Goal: Find specific page/section: Find specific page/section

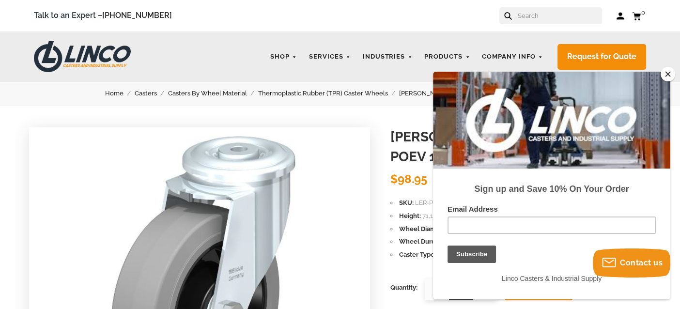
click at [665, 74] on button "Close" at bounding box center [668, 74] width 15 height 15
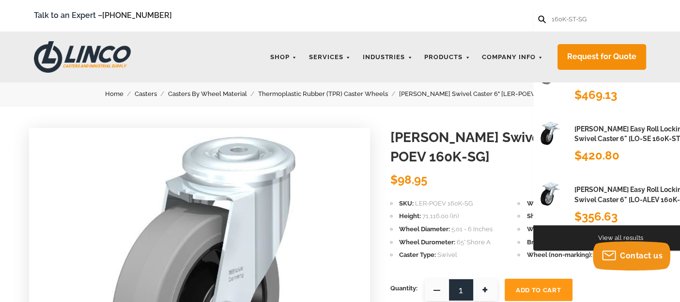
type input "160K-ST-SG"
click at [538, 16] on button at bounding box center [541, 19] width 6 height 6
click at [597, 15] on input "160K-ST-SG" at bounding box center [593, 19] width 85 height 17
click at [538, 16] on button at bounding box center [541, 19] width 6 height 6
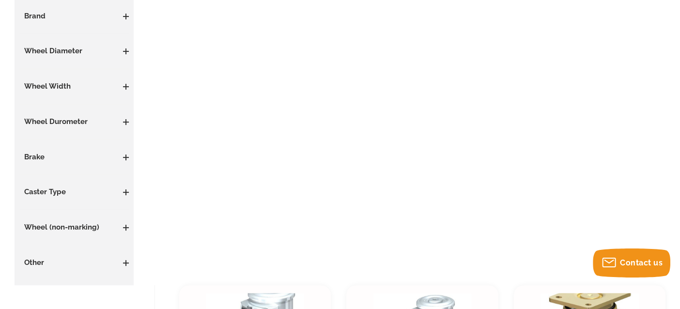
scroll to position [225, 0]
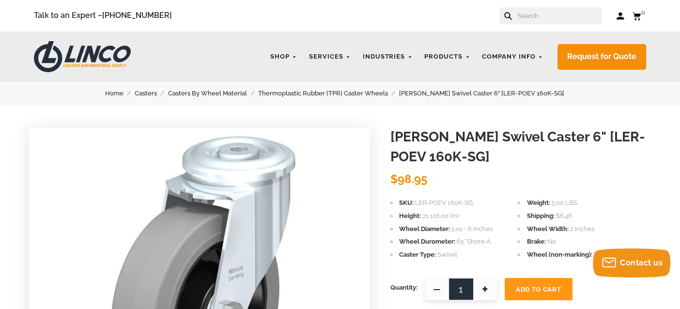
click at [544, 9] on input "text" at bounding box center [559, 15] width 85 height 17
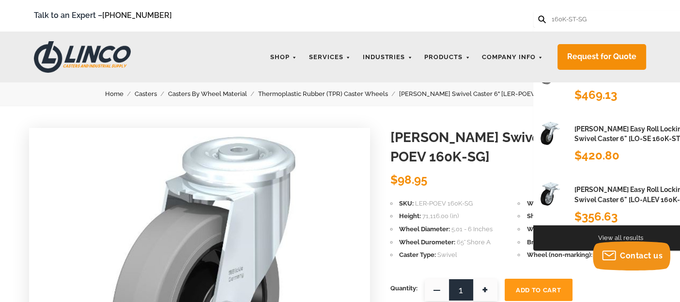
type input "160K-ST-SG"
click at [538, 16] on button at bounding box center [541, 19] width 6 height 6
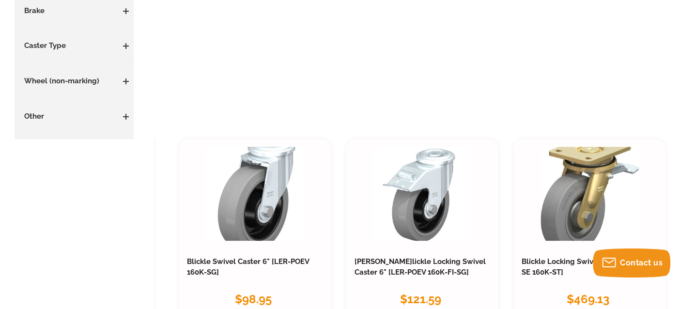
scroll to position [475, 0]
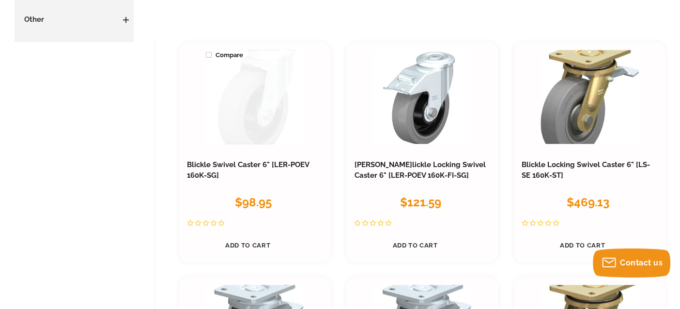
click at [240, 133] on link at bounding box center [255, 97] width 98 height 94
